Goal: Task Accomplishment & Management: Manage account settings

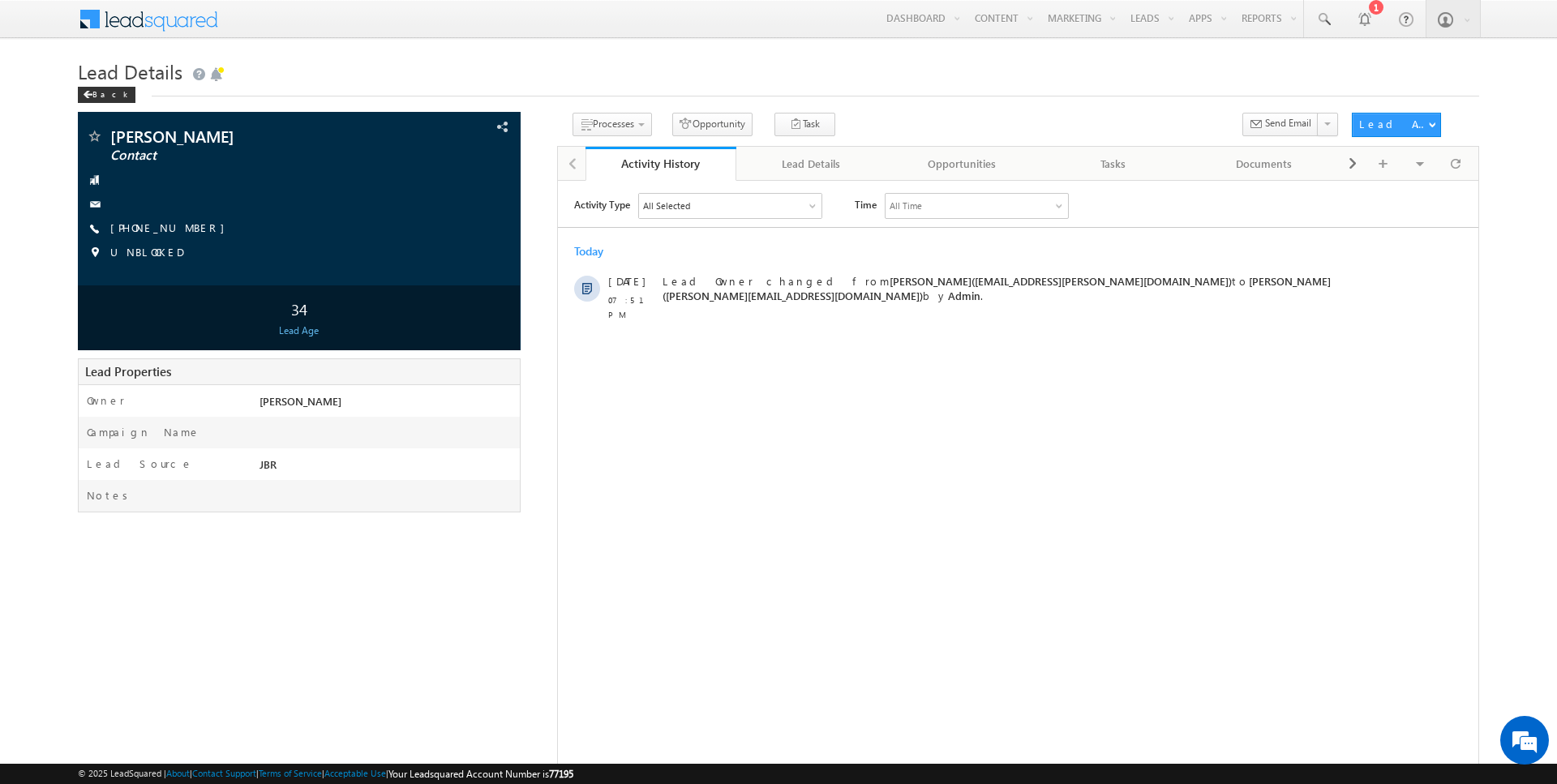
click at [957, 92] on div "Back" at bounding box center [779, 91] width 1401 height 11
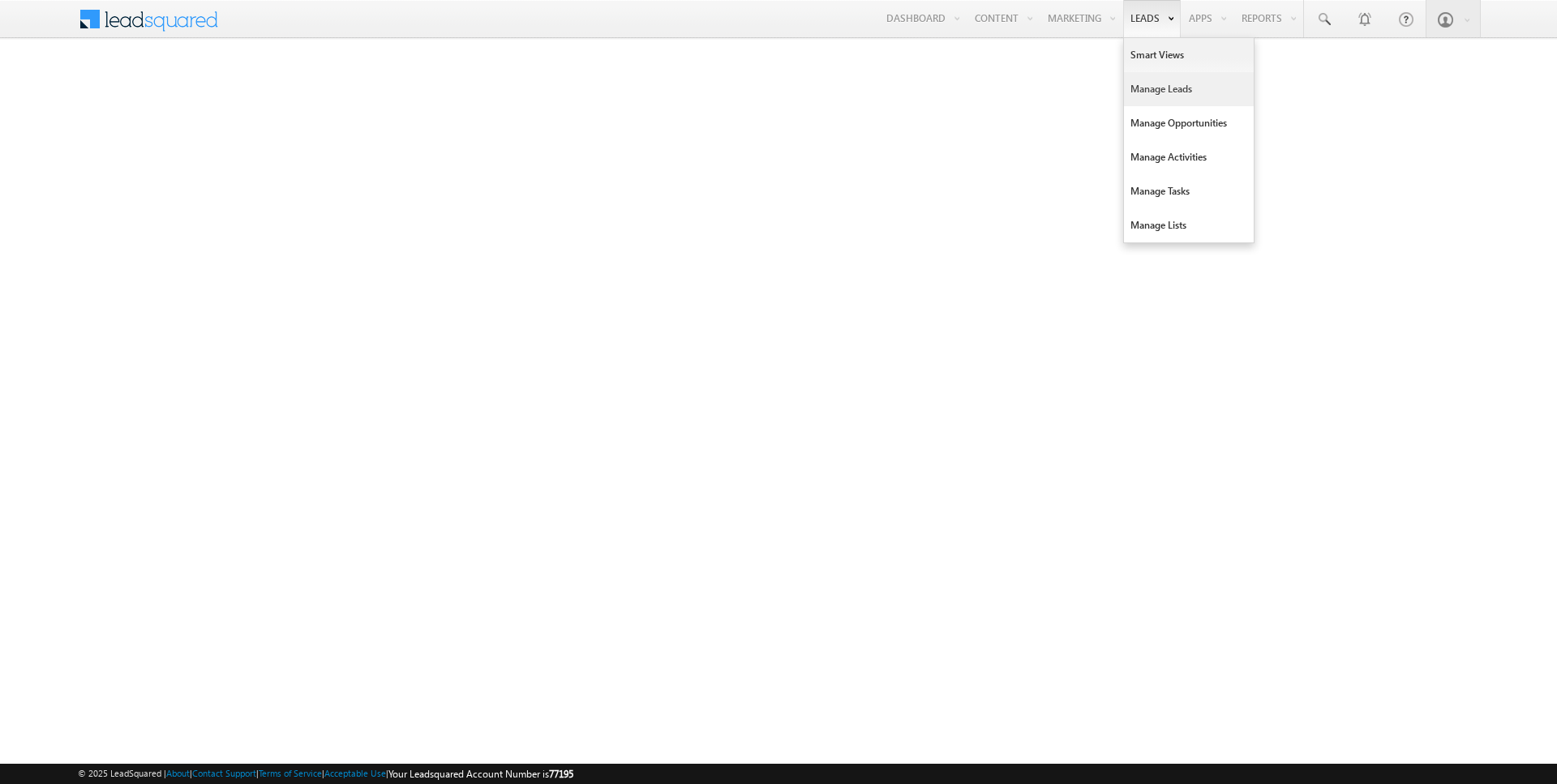
click at [1153, 83] on link "Manage Leads" at bounding box center [1190, 89] width 130 height 34
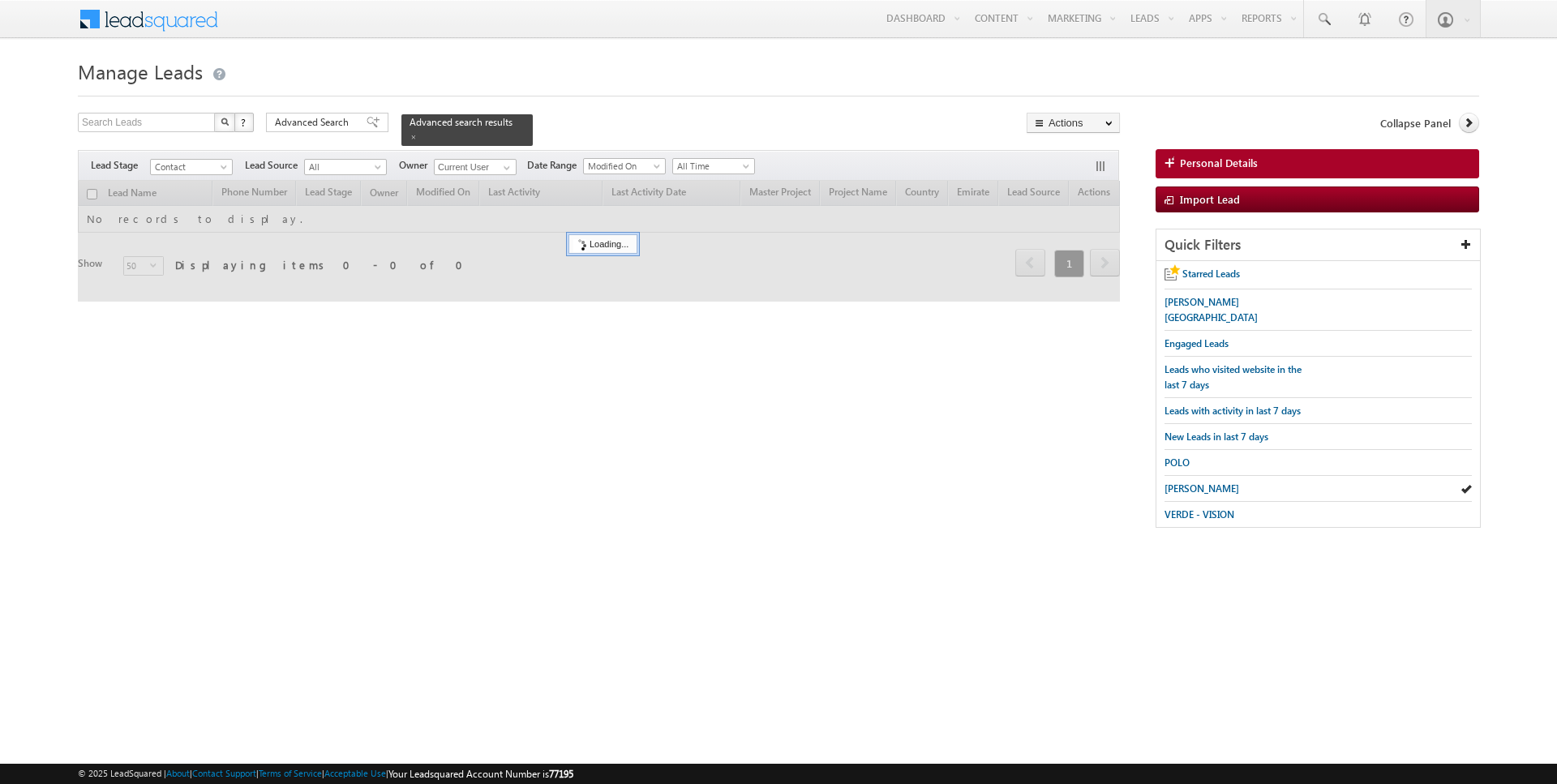
click at [410, 138] on span at bounding box center [413, 136] width 8 height 8
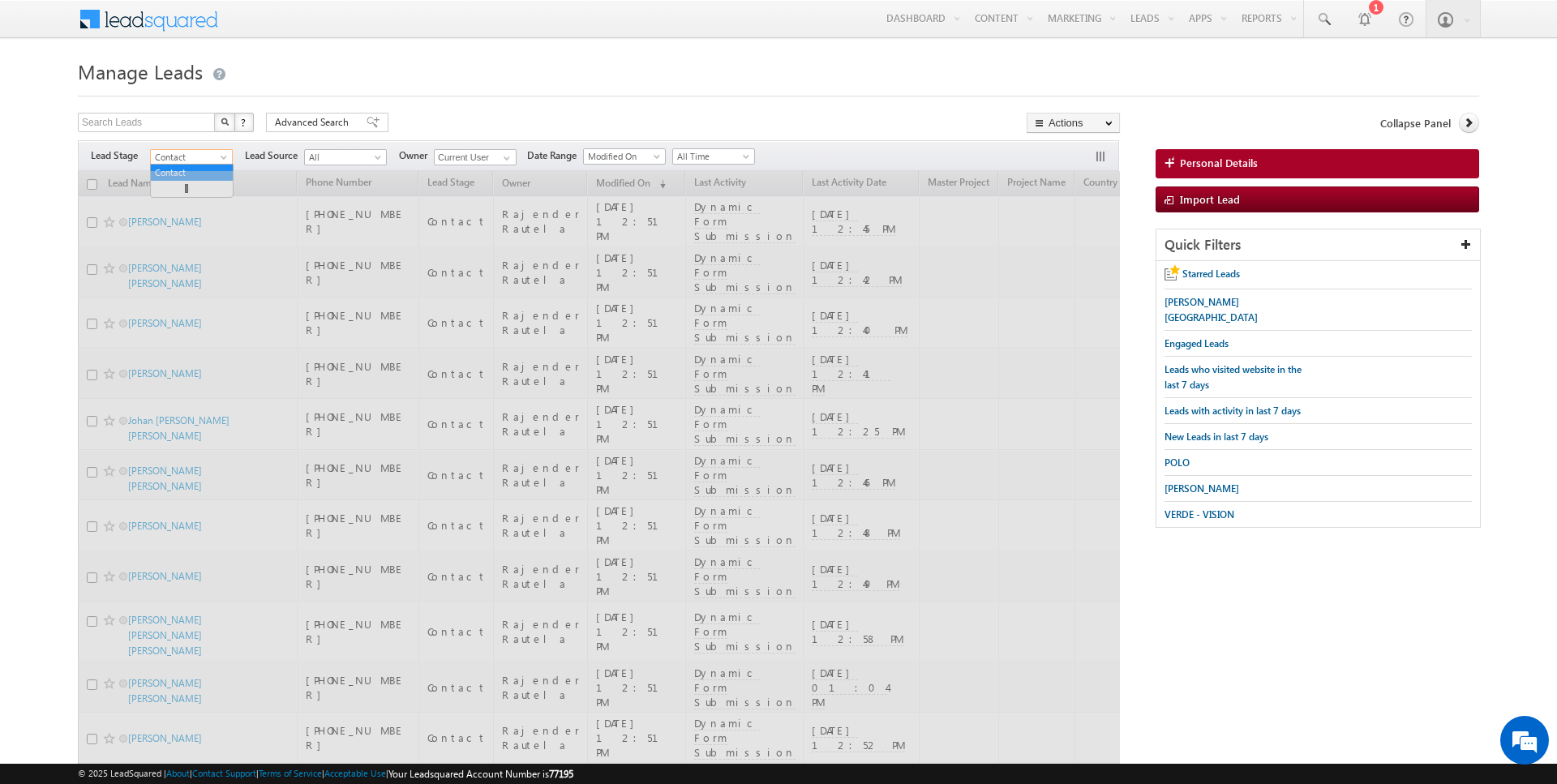
click at [208, 156] on span "Contact" at bounding box center [190, 157] width 77 height 15
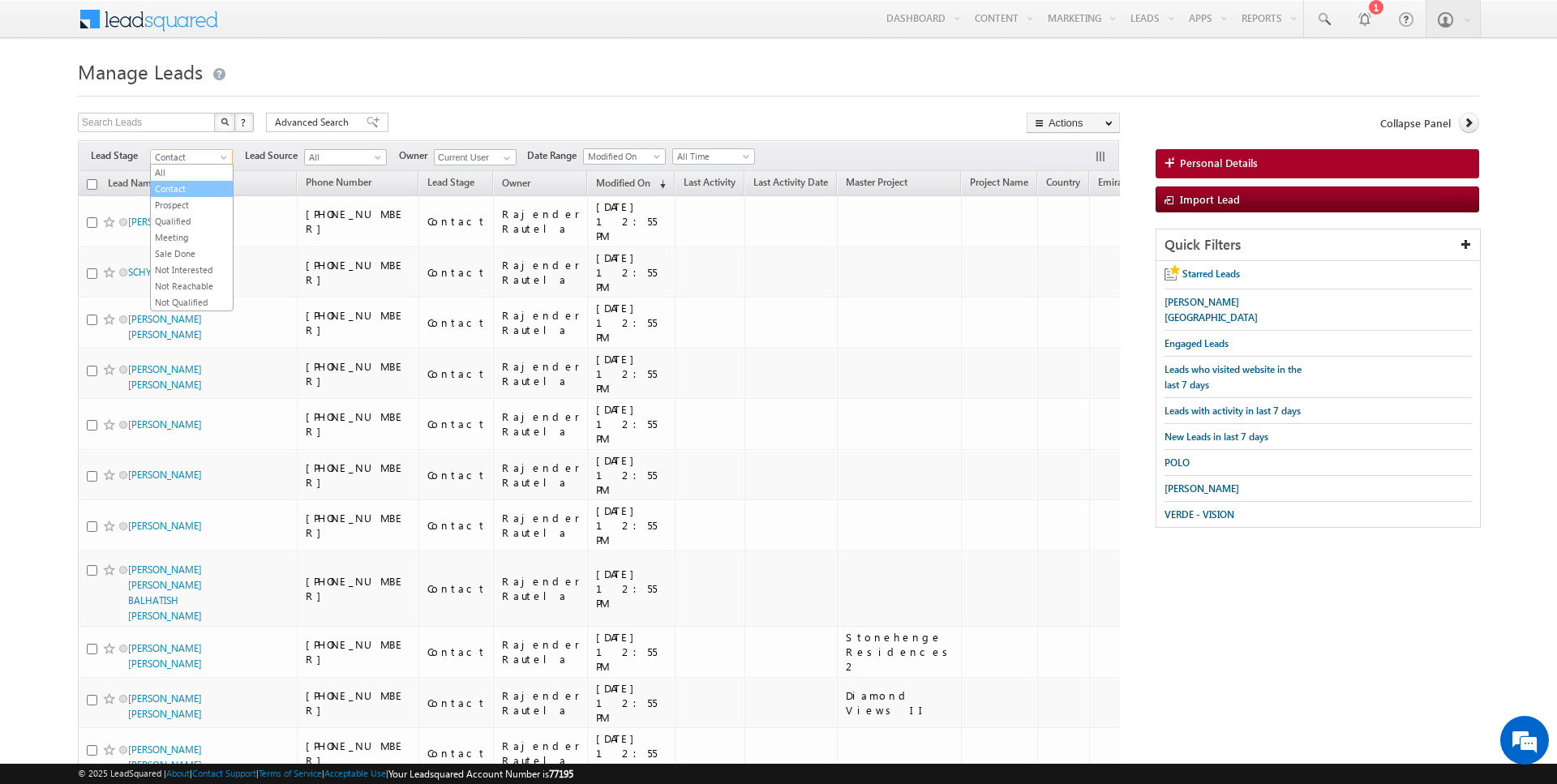
click at [194, 193] on link "Contact" at bounding box center [192, 189] width 82 height 15
click at [207, 156] on span "Contact" at bounding box center [190, 157] width 77 height 15
click at [186, 207] on link "Prospect" at bounding box center [192, 205] width 82 height 15
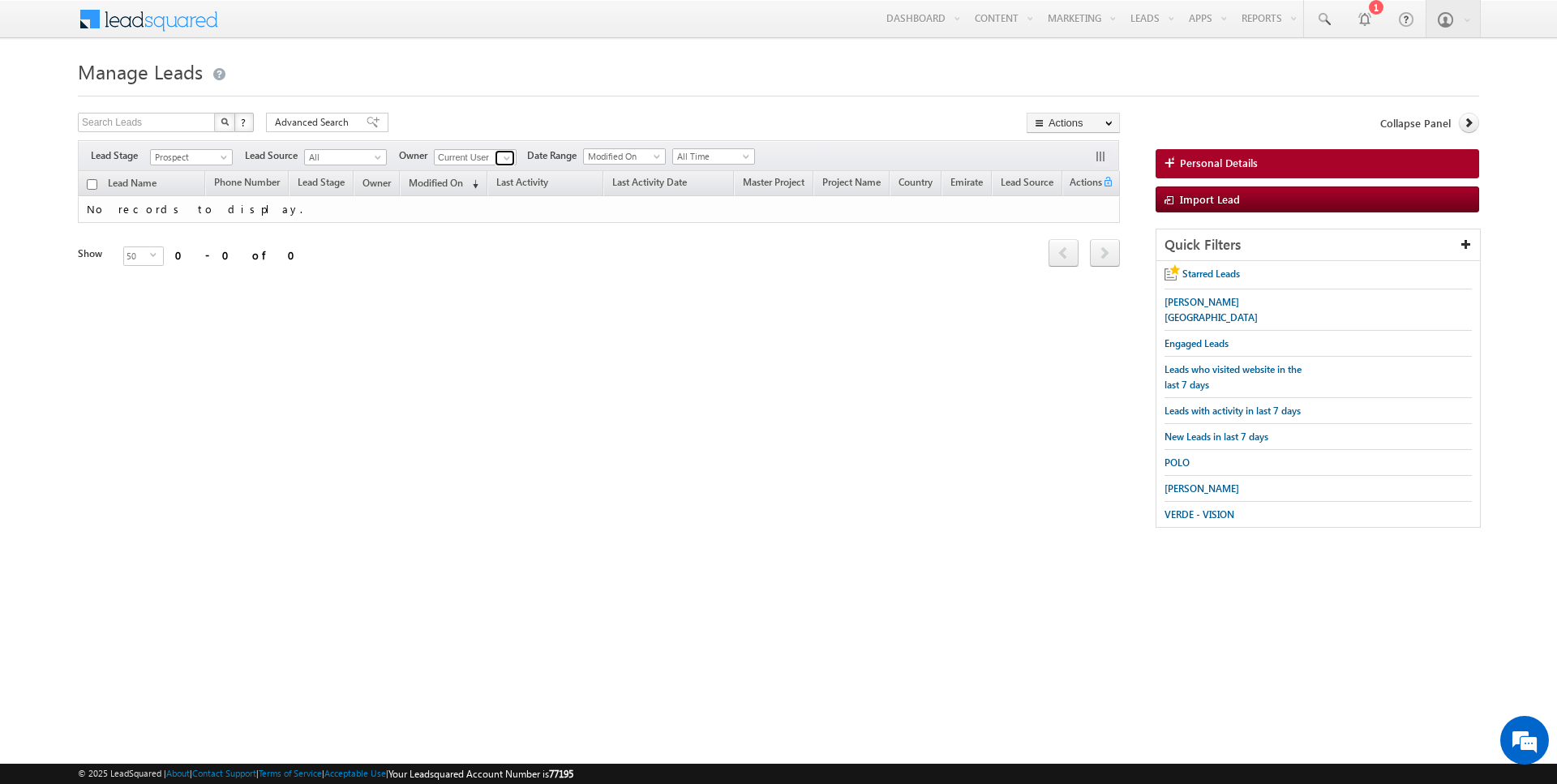
click at [498, 150] on link at bounding box center [505, 158] width 20 height 16
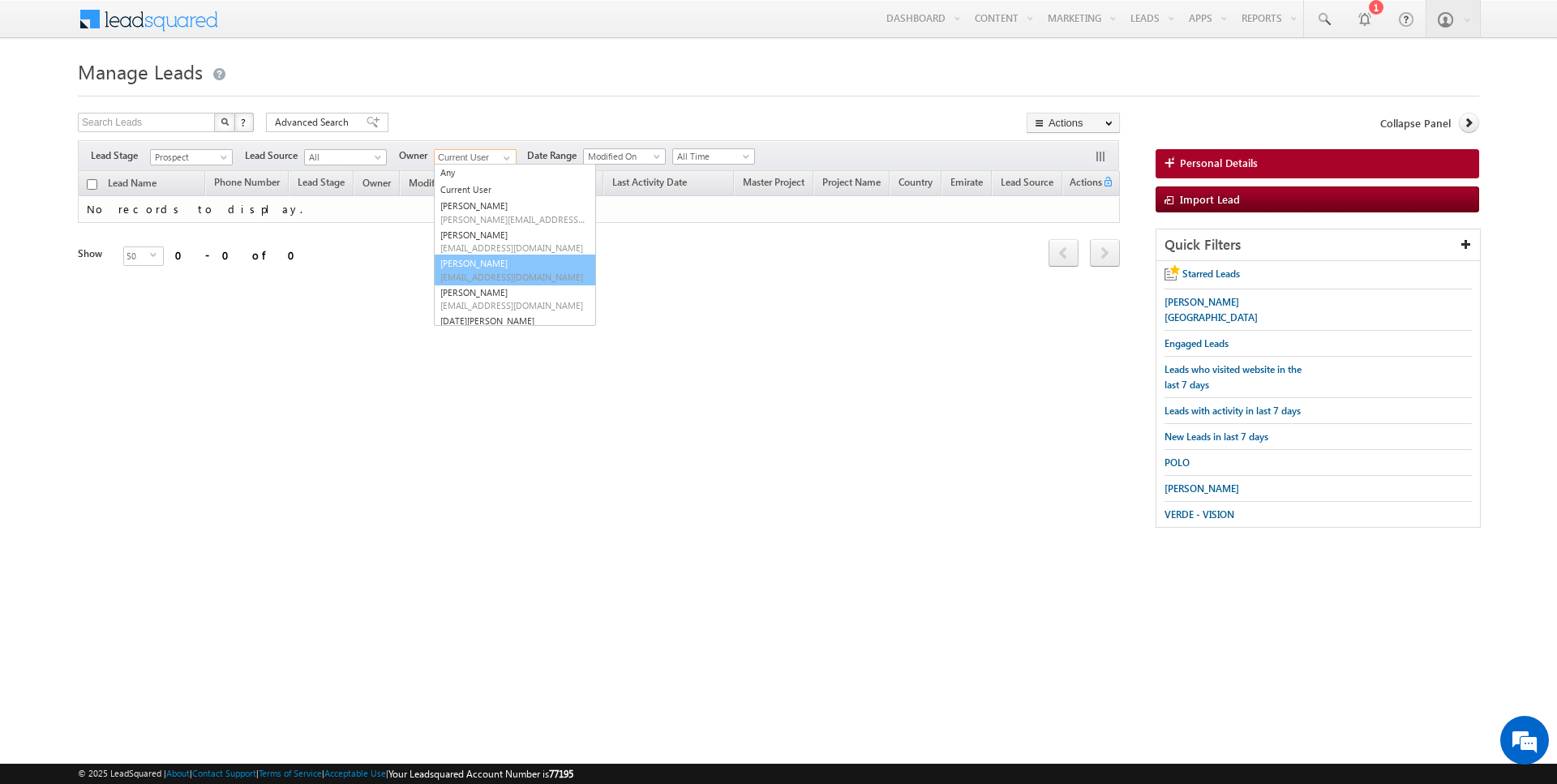
type input "[PERSON_NAME]"
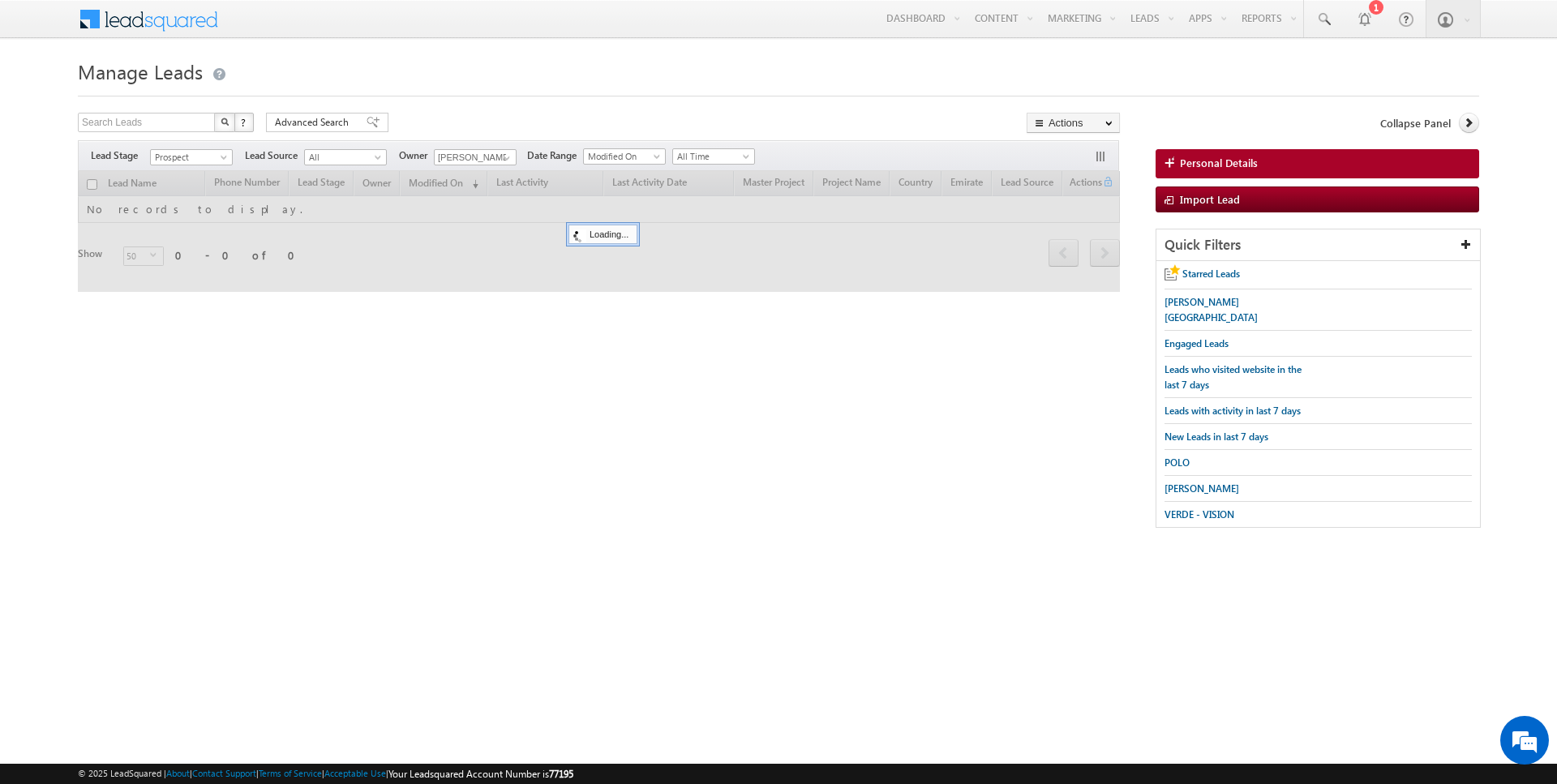
click at [584, 87] on div at bounding box center [779, 91] width 1401 height 11
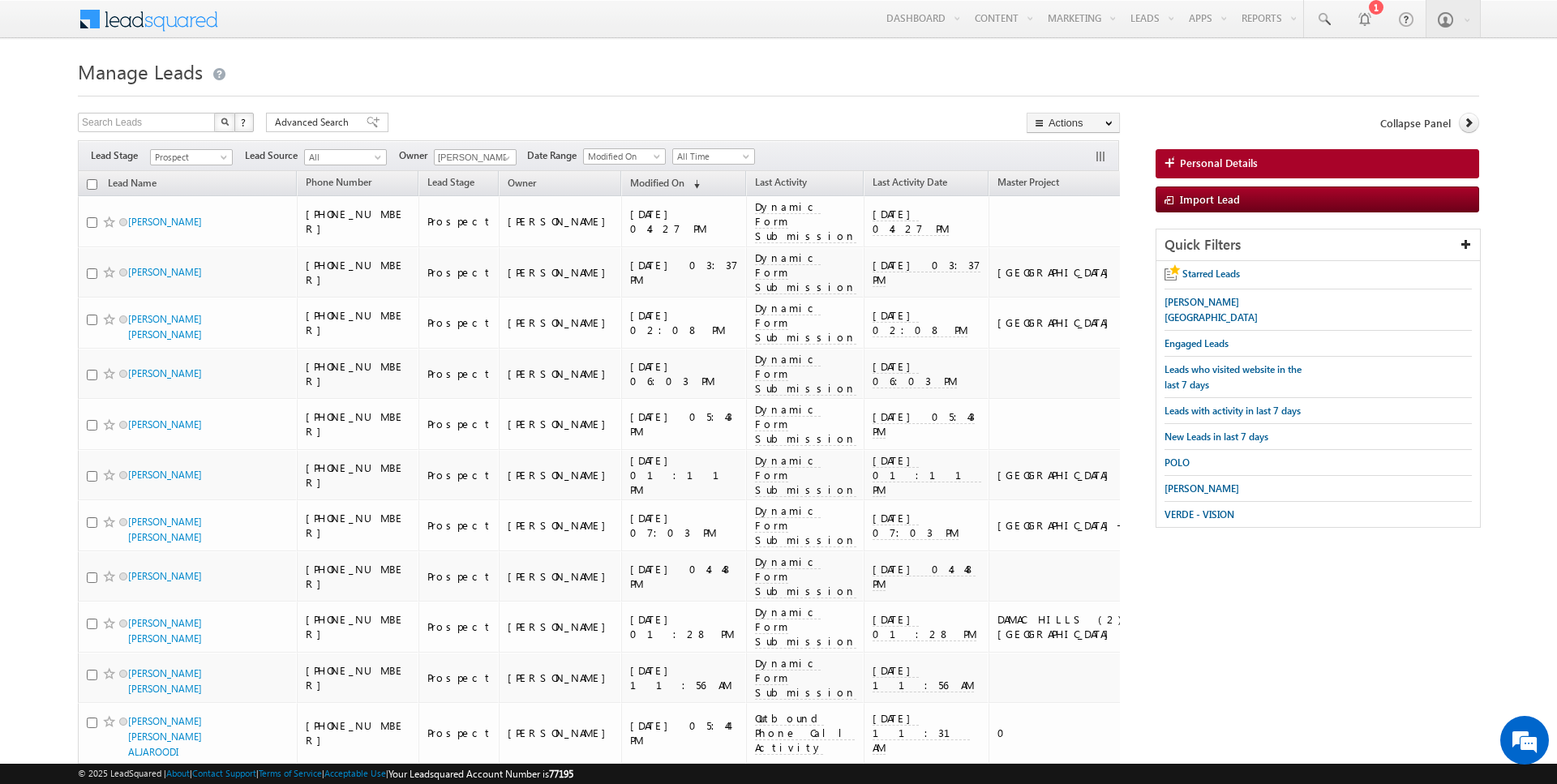
click at [215, 165] on div "Filters Lead Stage All Contact Prospect Qualified Meeting Sale Done Not Interes…" at bounding box center [599, 156] width 1042 height 31
click at [215, 156] on span "Prospect" at bounding box center [190, 157] width 77 height 15
click at [186, 218] on link "Qualified" at bounding box center [192, 221] width 82 height 15
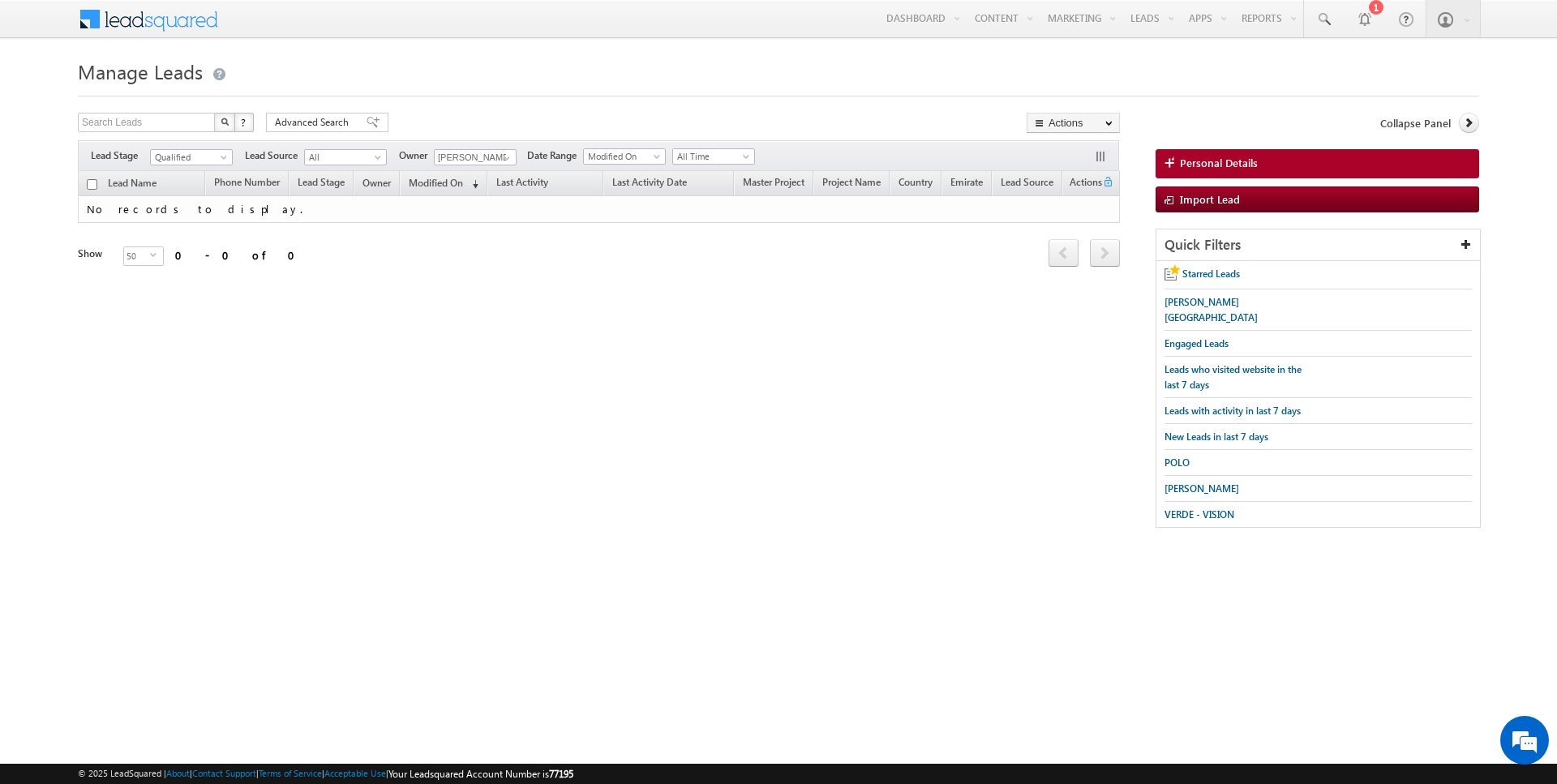
click at [487, 82] on h1 "Manage Leads" at bounding box center [779, 70] width 1401 height 32
click at [201, 152] on span "Qualified" at bounding box center [190, 157] width 77 height 15
click at [191, 201] on link "Prospect" at bounding box center [192, 205] width 82 height 15
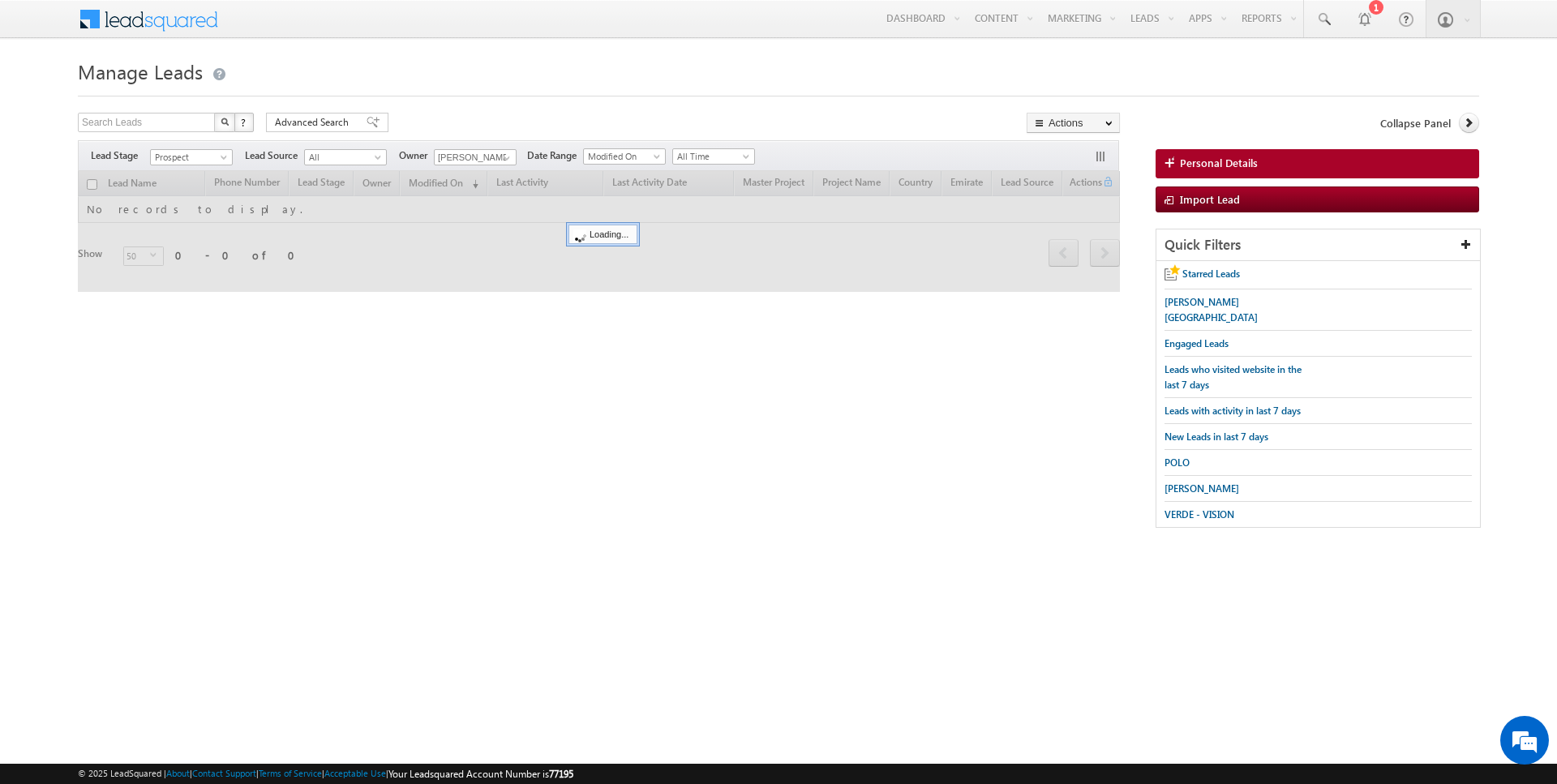
click at [469, 85] on h1 "Manage Leads" at bounding box center [779, 70] width 1401 height 32
